Goal: Information Seeking & Learning: Learn about a topic

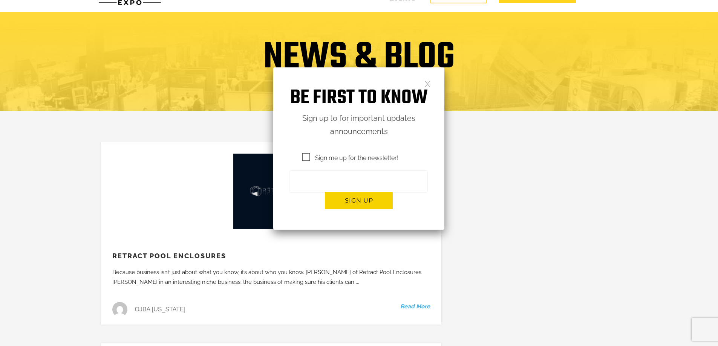
scroll to position [38, 0]
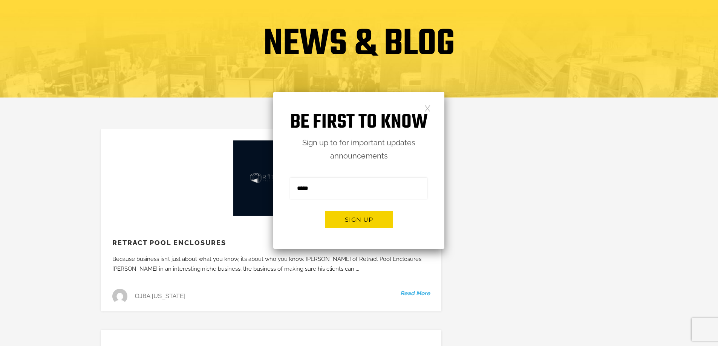
click at [425, 107] on link at bounding box center [427, 108] width 6 height 6
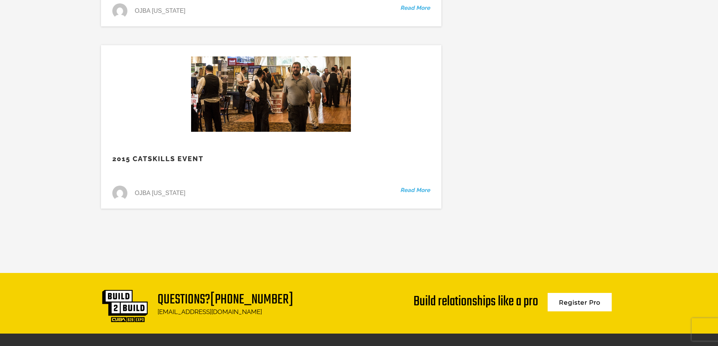
scroll to position [20514, 0]
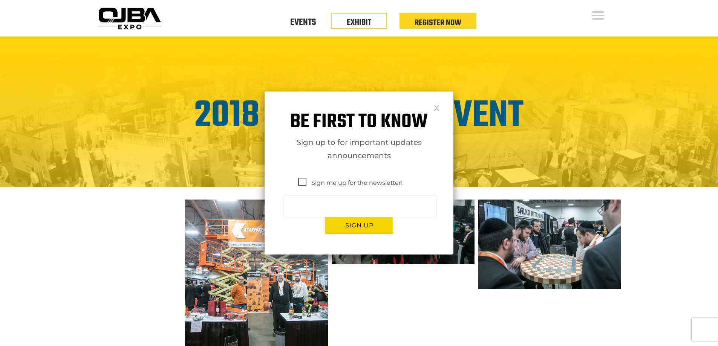
click at [437, 111] on link at bounding box center [436, 107] width 6 height 6
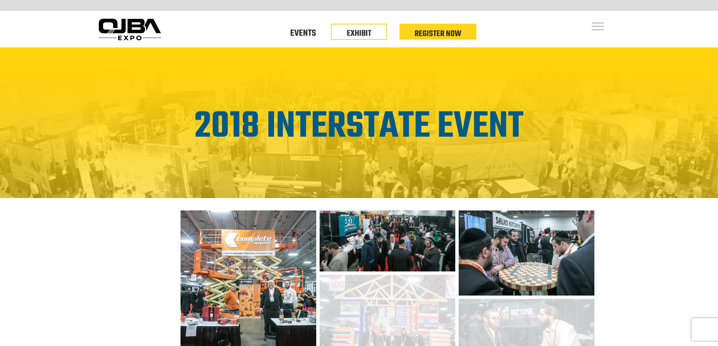
click at [260, 273] on img at bounding box center [247, 287] width 135 height 153
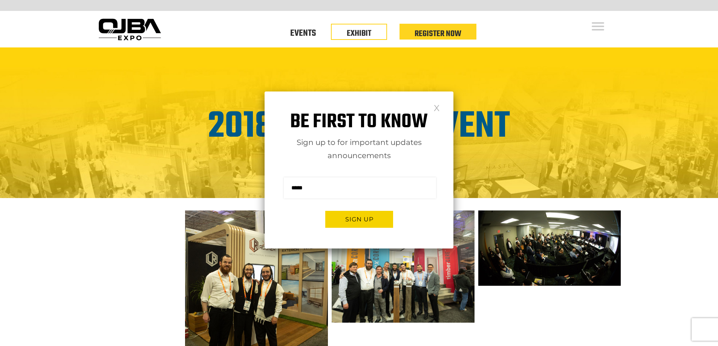
click at [438, 109] on link at bounding box center [436, 107] width 6 height 6
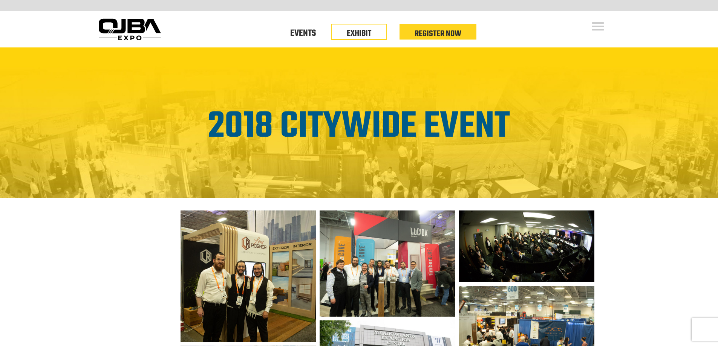
click at [234, 268] on img at bounding box center [247, 277] width 135 height 132
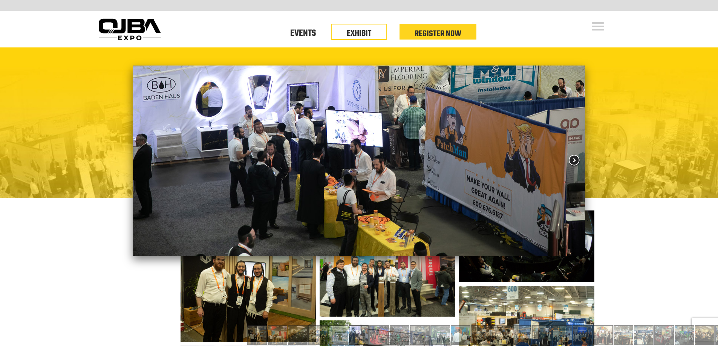
click at [576, 155] on span at bounding box center [574, 160] width 14 height 13
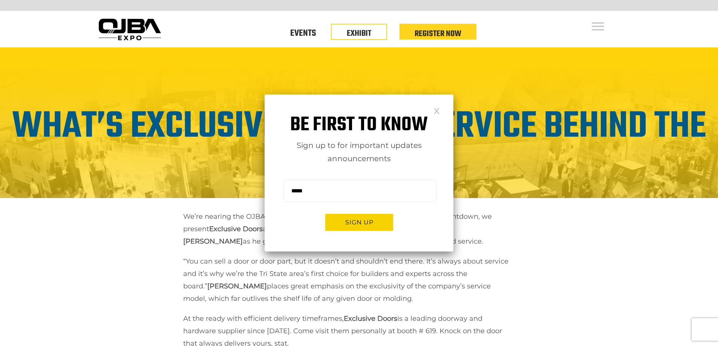
click at [434, 110] on link at bounding box center [436, 110] width 6 height 6
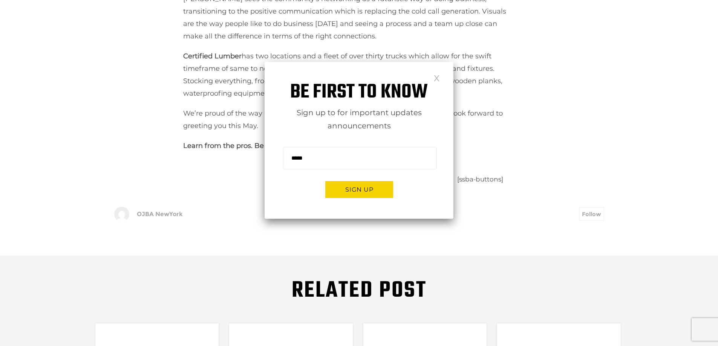
scroll to position [301, 0]
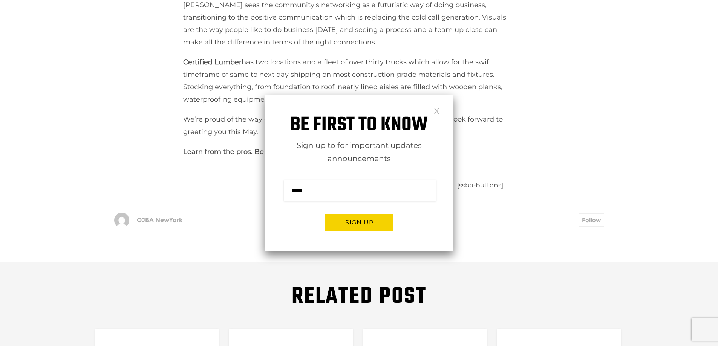
click at [436, 107] on link at bounding box center [436, 110] width 6 height 6
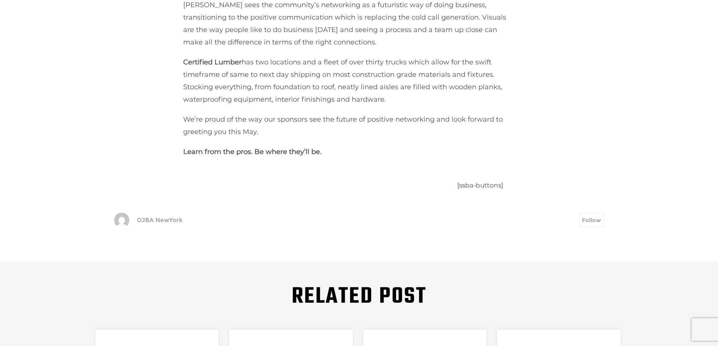
click at [294, 148] on strong "Learn from the pros. Be where they’ll be." at bounding box center [252, 152] width 138 height 8
click at [482, 180] on div "[ssba-buttons]" at bounding box center [530, 185] width 147 height 11
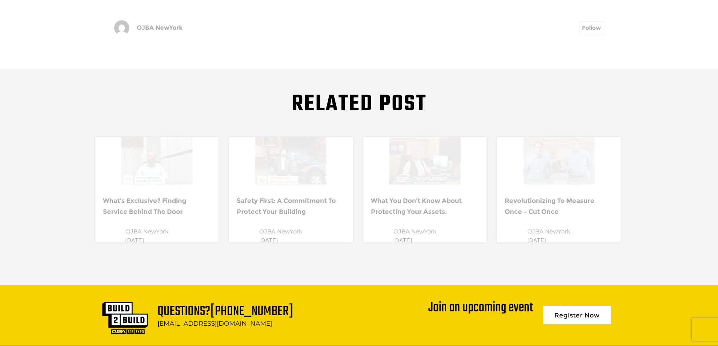
scroll to position [565, 0]
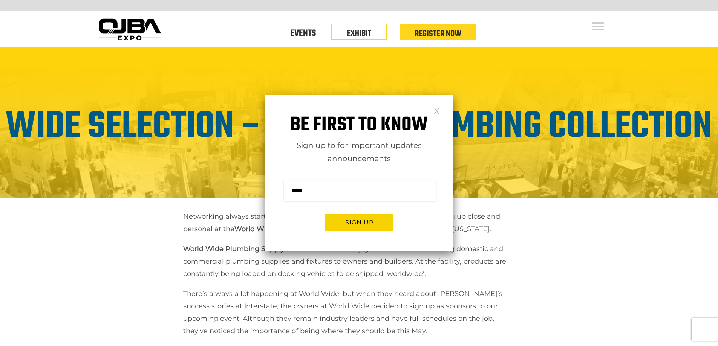
click at [433, 110] on link at bounding box center [436, 110] width 6 height 6
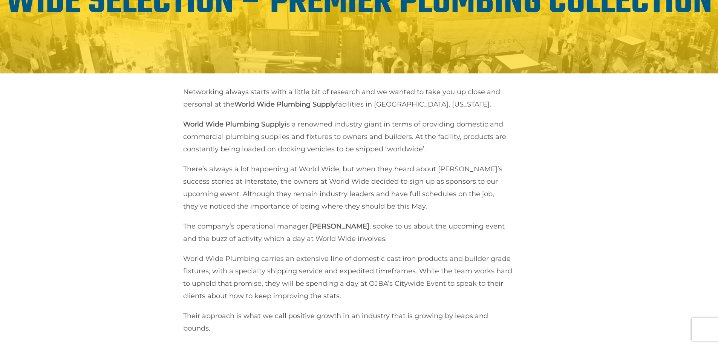
scroll to position [113, 0]
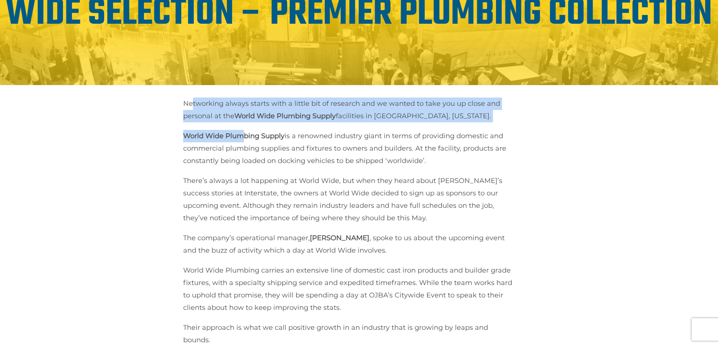
drag, startPoint x: 191, startPoint y: 97, endPoint x: 241, endPoint y: 115, distance: 53.4
click at [241, 115] on div "Networking always starts with a little bit of research and we wanted to take yo…" at bounding box center [403, 222] width 440 height 249
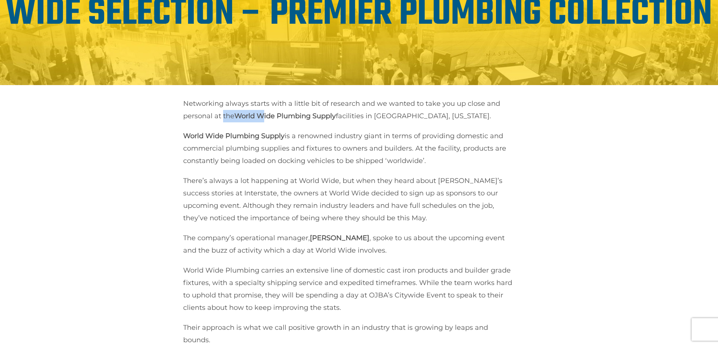
drag, startPoint x: 222, startPoint y: 103, endPoint x: 301, endPoint y: 106, distance: 79.2
click at [283, 105] on p "Networking always starts with a little bit of research and we wanted to take yo…" at bounding box center [348, 110] width 330 height 25
click at [302, 112] on strong "World Wide Plumbing Supply" at bounding box center [284, 116] width 101 height 8
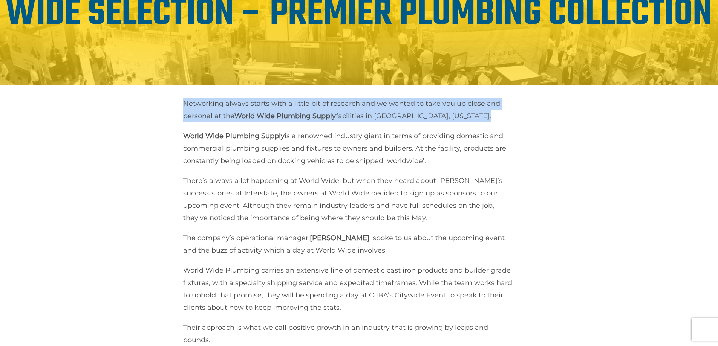
click at [302, 112] on strong "World Wide Plumbing Supply" at bounding box center [284, 116] width 101 height 8
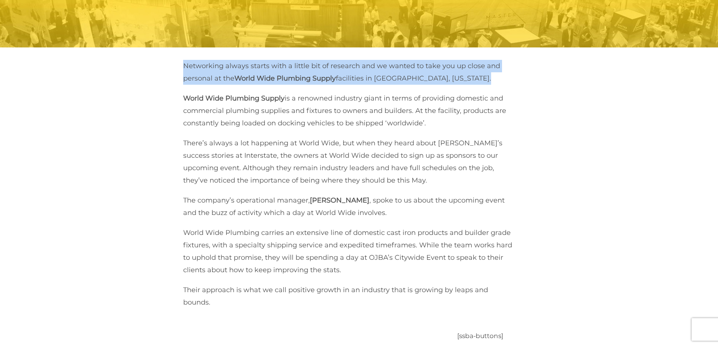
scroll to position [0, 0]
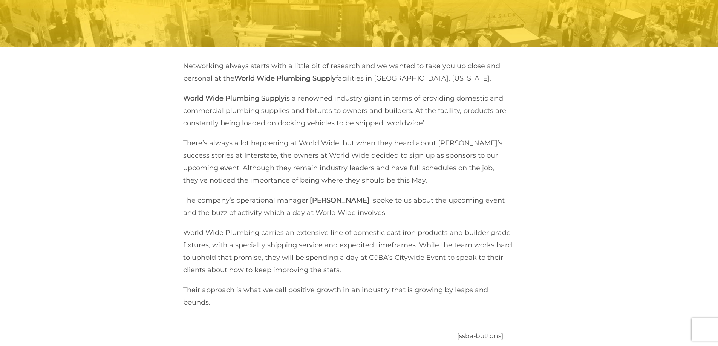
click at [200, 94] on strong "World Wide Plumbing Supply" at bounding box center [233, 98] width 101 height 8
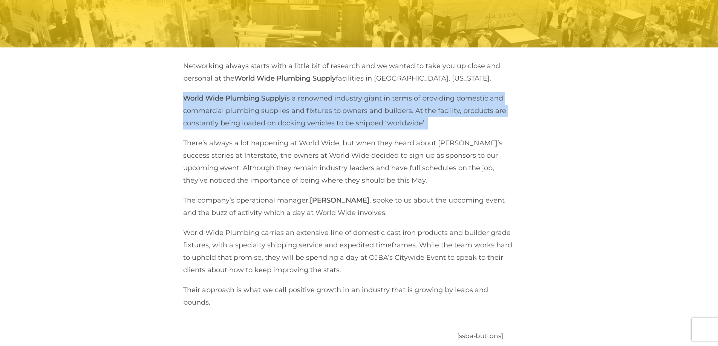
click at [200, 94] on strong "World Wide Plumbing Supply" at bounding box center [233, 98] width 101 height 8
click at [232, 99] on p "World Wide Plumbing Supply is a renowned industry giant in terms of providing d…" at bounding box center [348, 110] width 330 height 37
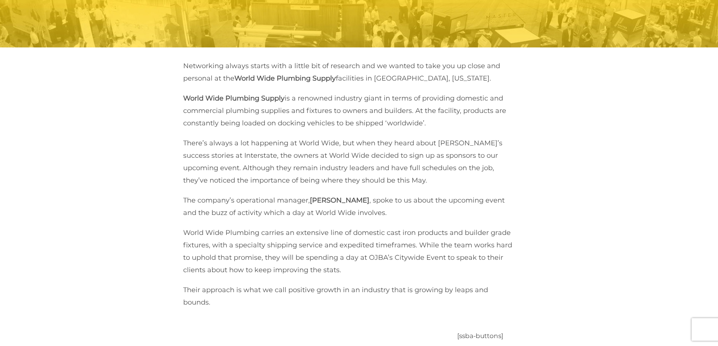
click at [194, 99] on p "World Wide Plumbing Supply is a renowned industry giant in terms of providing d…" at bounding box center [348, 110] width 330 height 37
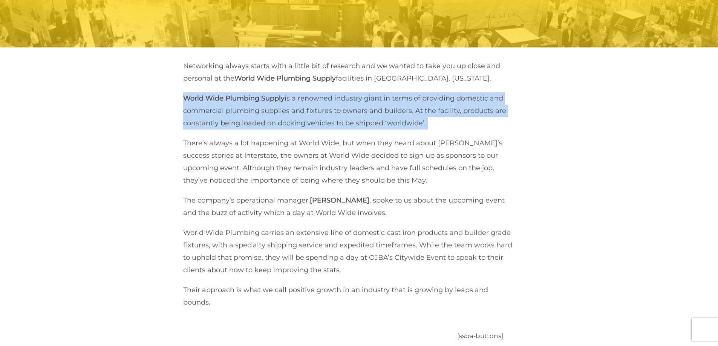
click at [194, 99] on p "World Wide Plumbing Supply is a renowned industry giant in terms of providing d…" at bounding box center [348, 110] width 330 height 37
click at [209, 99] on p "World Wide Plumbing Supply is a renowned industry giant in terms of providing d…" at bounding box center [348, 110] width 330 height 37
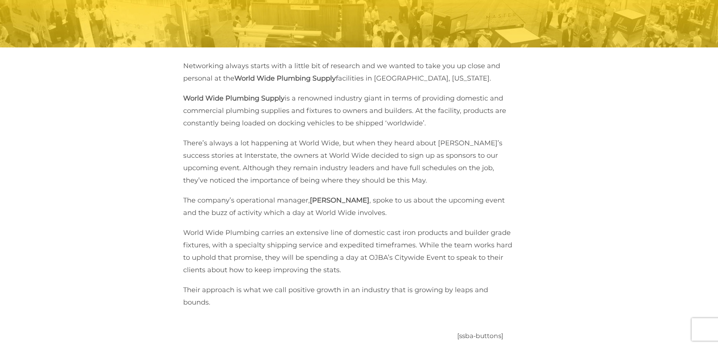
click at [227, 111] on p "World Wide Plumbing Supply is a renowned industry giant in terms of providing d…" at bounding box center [348, 110] width 330 height 37
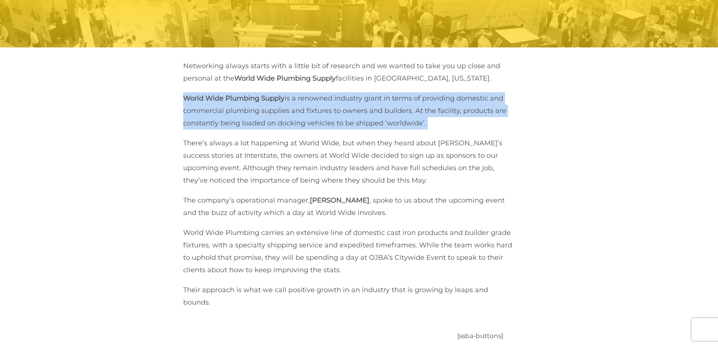
click at [227, 111] on p "World Wide Plumbing Supply is a renowned industry giant in terms of providing d…" at bounding box center [348, 110] width 330 height 37
click at [258, 113] on p "World Wide Plumbing Supply is a renowned industry giant in terms of providing d…" at bounding box center [348, 110] width 330 height 37
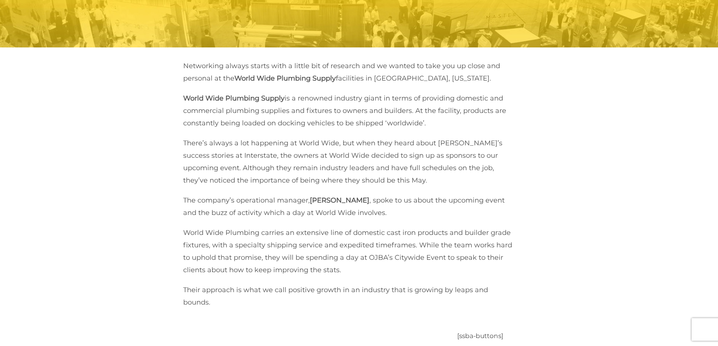
click at [207, 137] on p "There’s always a lot happening at World Wide, but when they heard about OJBA’s …" at bounding box center [348, 162] width 330 height 50
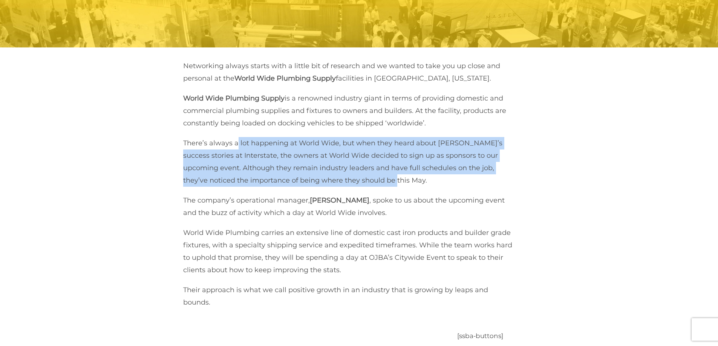
drag, startPoint x: 237, startPoint y: 134, endPoint x: 365, endPoint y: 173, distance: 134.2
click at [365, 173] on p "There’s always a lot happening at World Wide, but when they heard about OJBA’s …" at bounding box center [348, 162] width 330 height 50
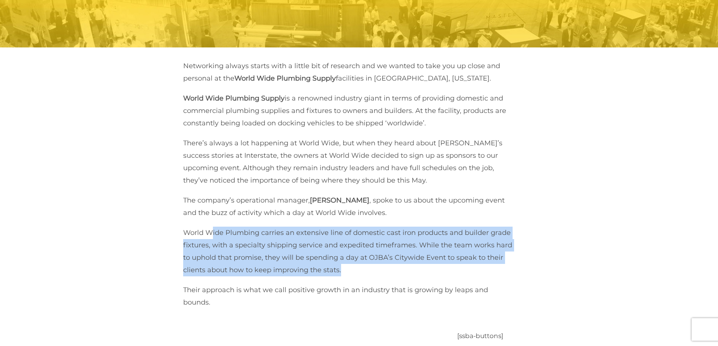
drag, startPoint x: 238, startPoint y: 222, endPoint x: 358, endPoint y: 260, distance: 125.8
click at [358, 260] on p "World Wide Plumbing carries an extensive line of domestic cast iron products an…" at bounding box center [348, 252] width 330 height 50
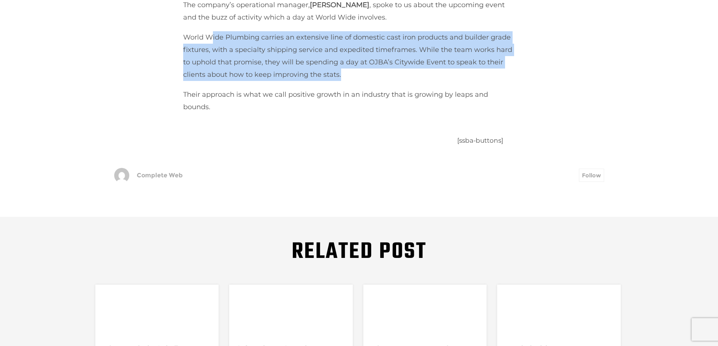
scroll to position [414, 0]
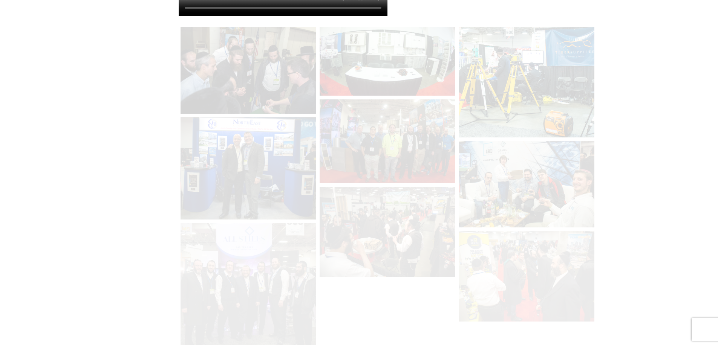
scroll to position [301, 0]
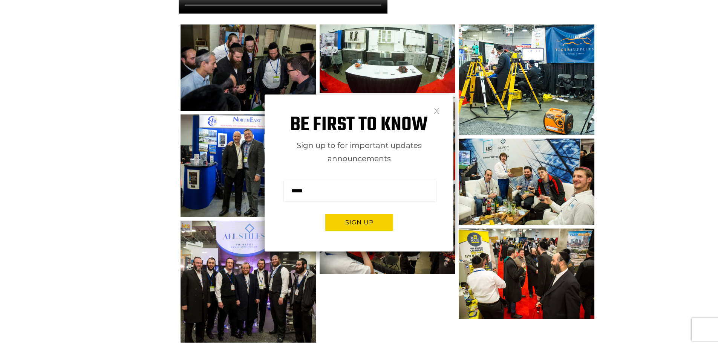
click at [438, 108] on link at bounding box center [436, 110] width 6 height 6
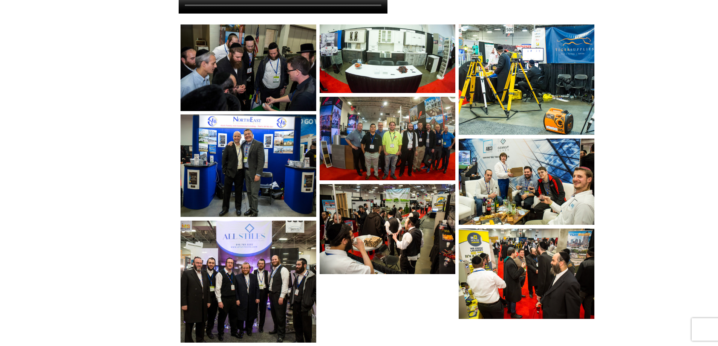
click at [259, 108] on img at bounding box center [247, 67] width 135 height 87
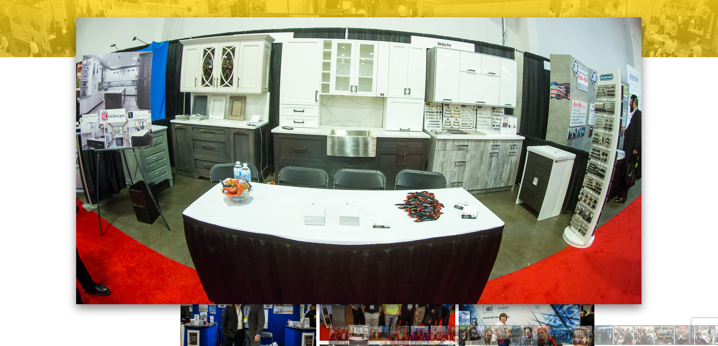
scroll to position [226, 0]
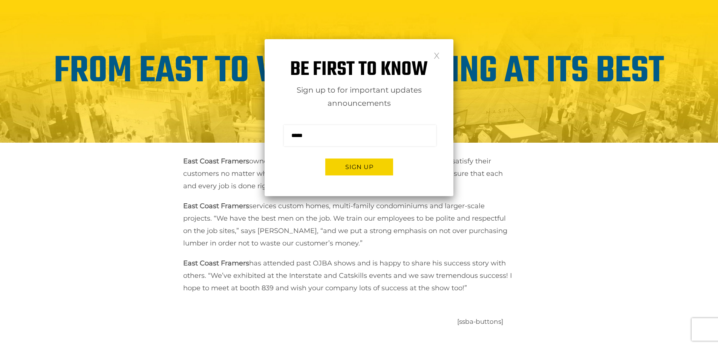
scroll to position [301, 0]
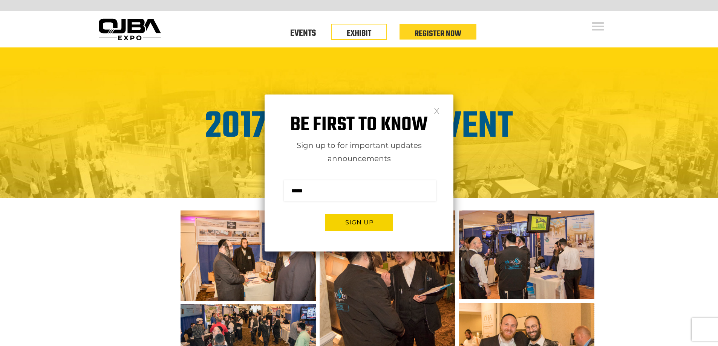
click at [437, 110] on link at bounding box center [436, 110] width 6 height 6
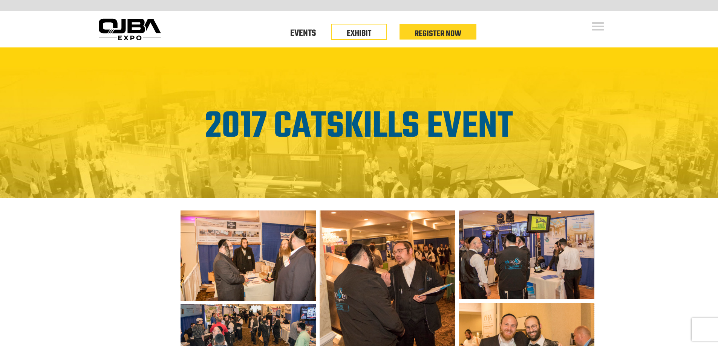
click at [283, 238] on img at bounding box center [247, 256] width 135 height 90
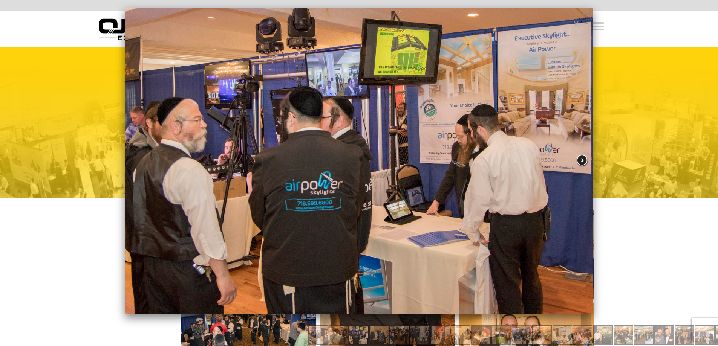
click at [578, 157] on span at bounding box center [582, 160] width 14 height 13
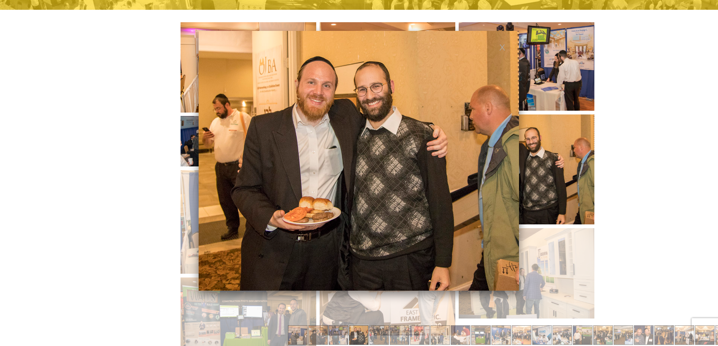
scroll to position [113, 0]
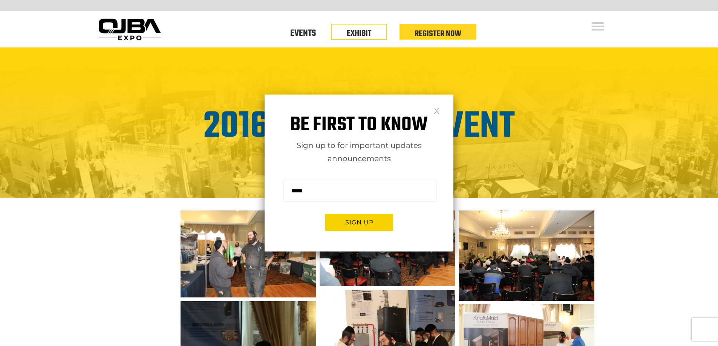
click at [436, 108] on link at bounding box center [436, 110] width 6 height 6
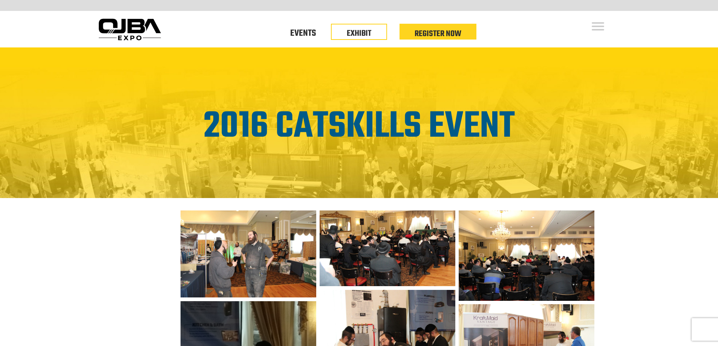
click at [261, 236] on img at bounding box center [247, 254] width 135 height 87
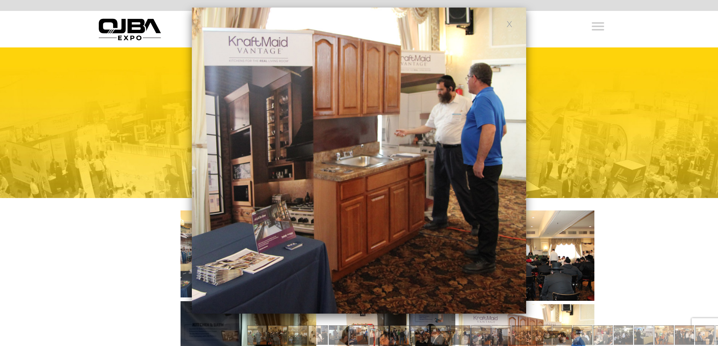
click at [555, 119] on div "2016 Catskills Event" at bounding box center [359, 127] width 718 height 38
click at [518, 154] on span at bounding box center [516, 160] width 14 height 13
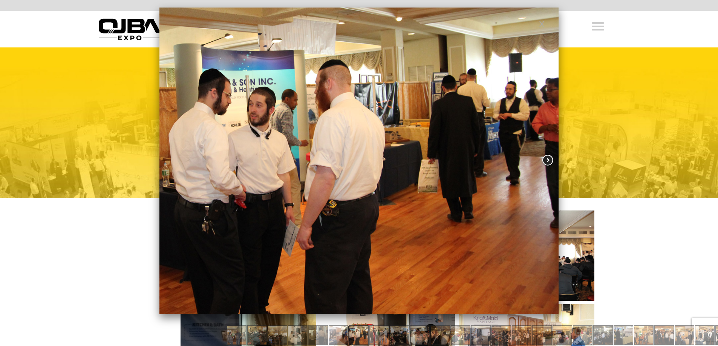
click at [547, 158] on span at bounding box center [548, 160] width 14 height 13
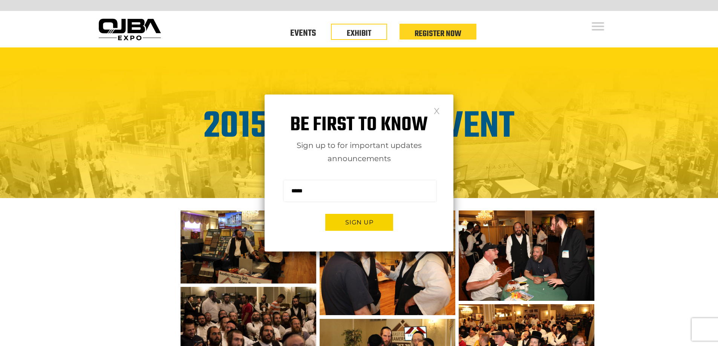
click at [440, 107] on div "Be first to know Sign up to for important updates announcements Sign me up for …" at bounding box center [358, 173] width 189 height 157
click at [434, 114] on link at bounding box center [436, 110] width 6 height 6
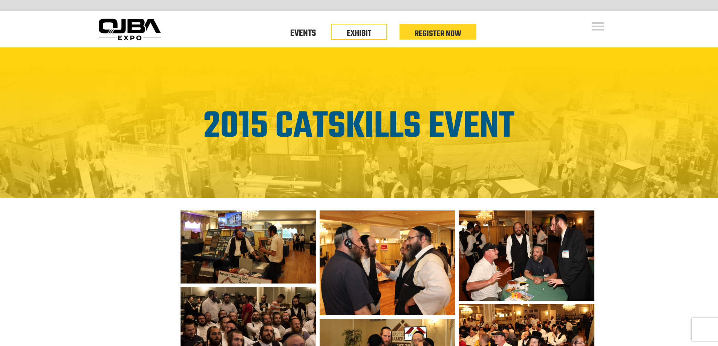
click at [281, 218] on img at bounding box center [247, 247] width 135 height 73
